Goal: Task Accomplishment & Management: Manage account settings

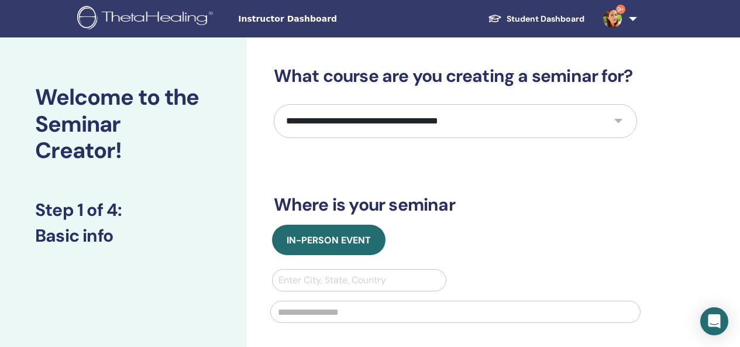
select select "****"
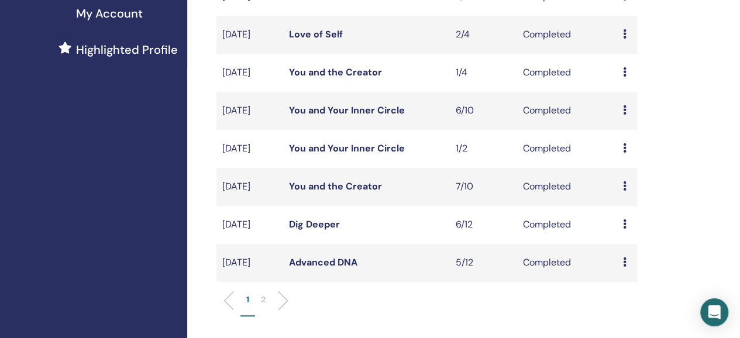
scroll to position [18, 0]
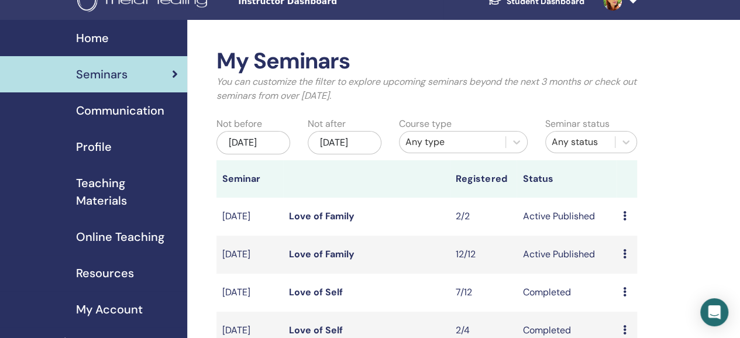
click at [622, 269] on td "Preview Edit Attendees Cancel" at bounding box center [627, 255] width 20 height 38
click at [624, 259] on icon at bounding box center [625, 253] width 4 height 9
click at [624, 267] on li "Preview" at bounding box center [631, 276] width 63 height 18
click at [624, 259] on icon at bounding box center [625, 253] width 4 height 9
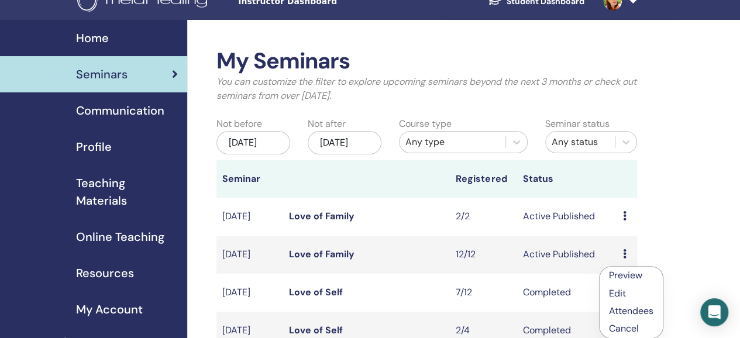
click at [622, 311] on link "Attendees" at bounding box center [631, 311] width 44 height 12
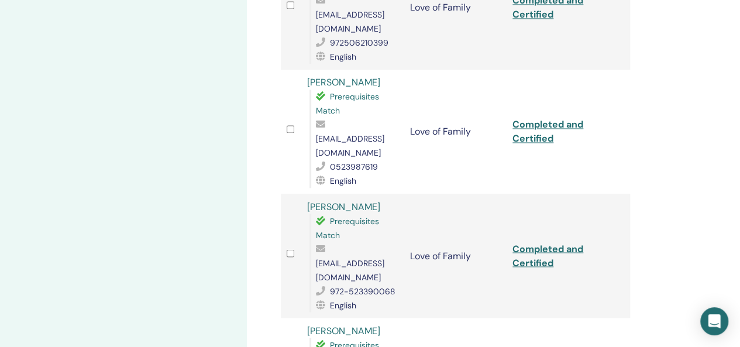
scroll to position [912, 0]
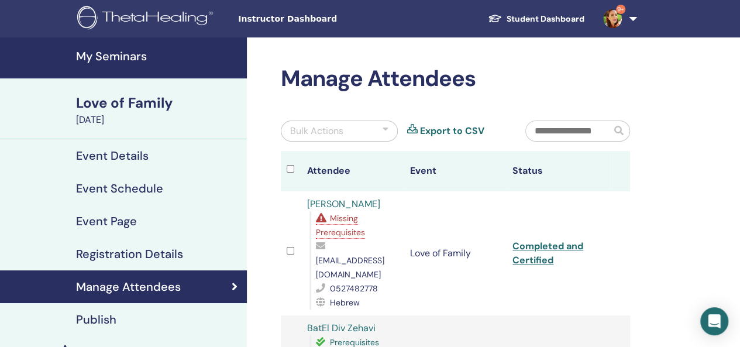
scroll to position [303, 0]
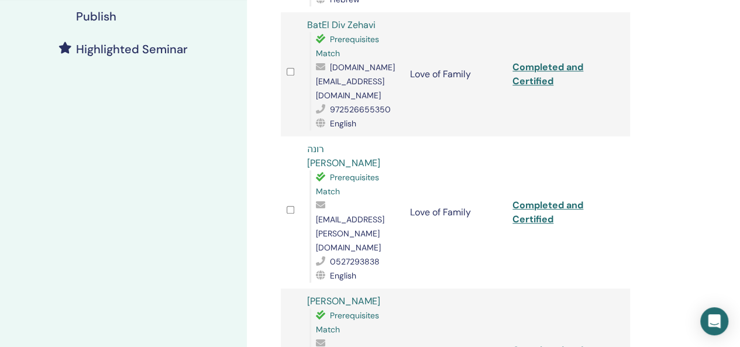
click at [330, 143] on link "רונה [PERSON_NAME]" at bounding box center [343, 156] width 73 height 26
